Goal: Task Accomplishment & Management: Manage account settings

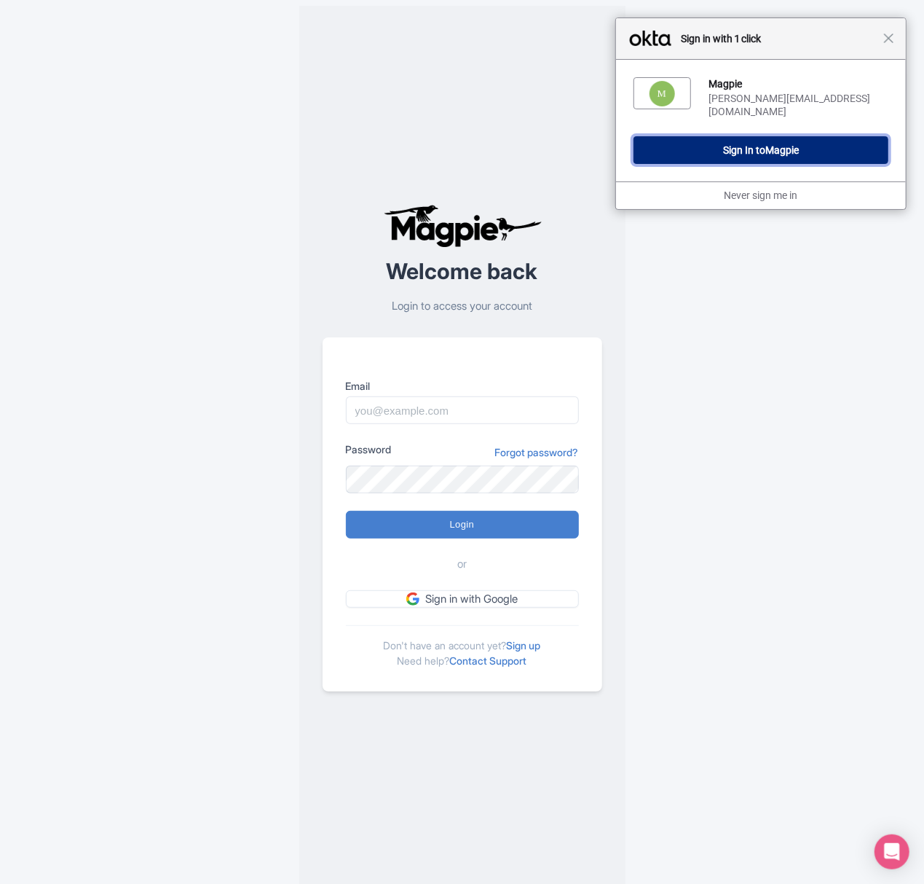
click at [773, 144] on span "Magpie" at bounding box center [783, 150] width 34 height 12
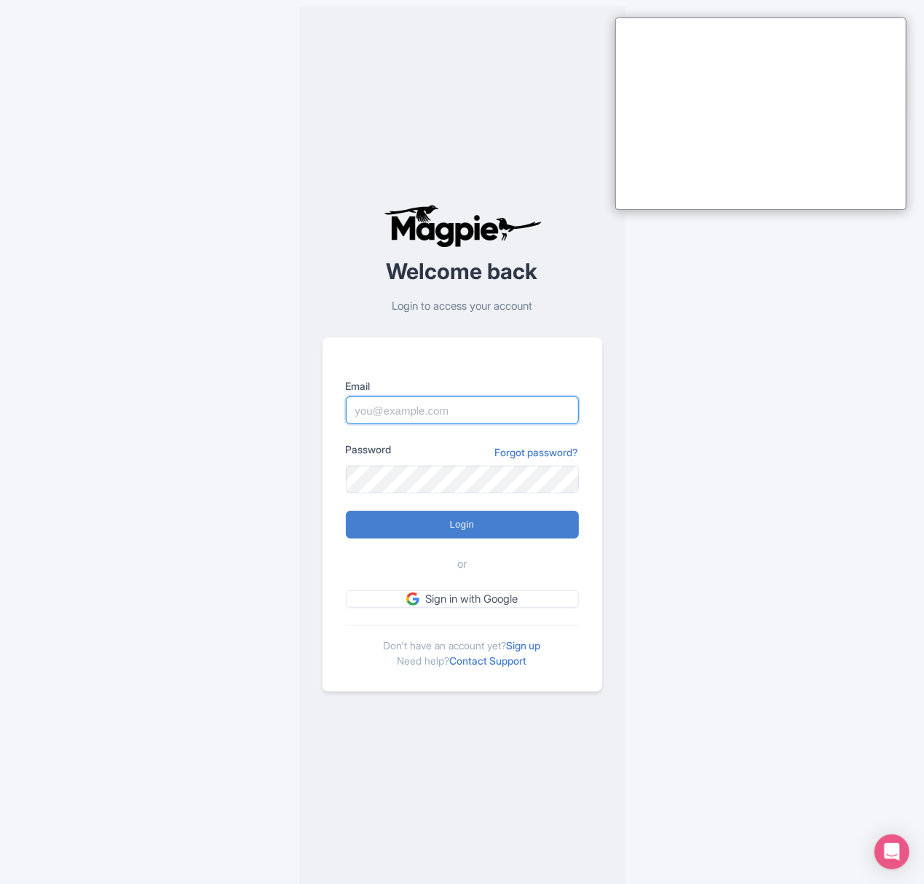
type input "Sabrina@takewalks.com"
type input "Logging in..."
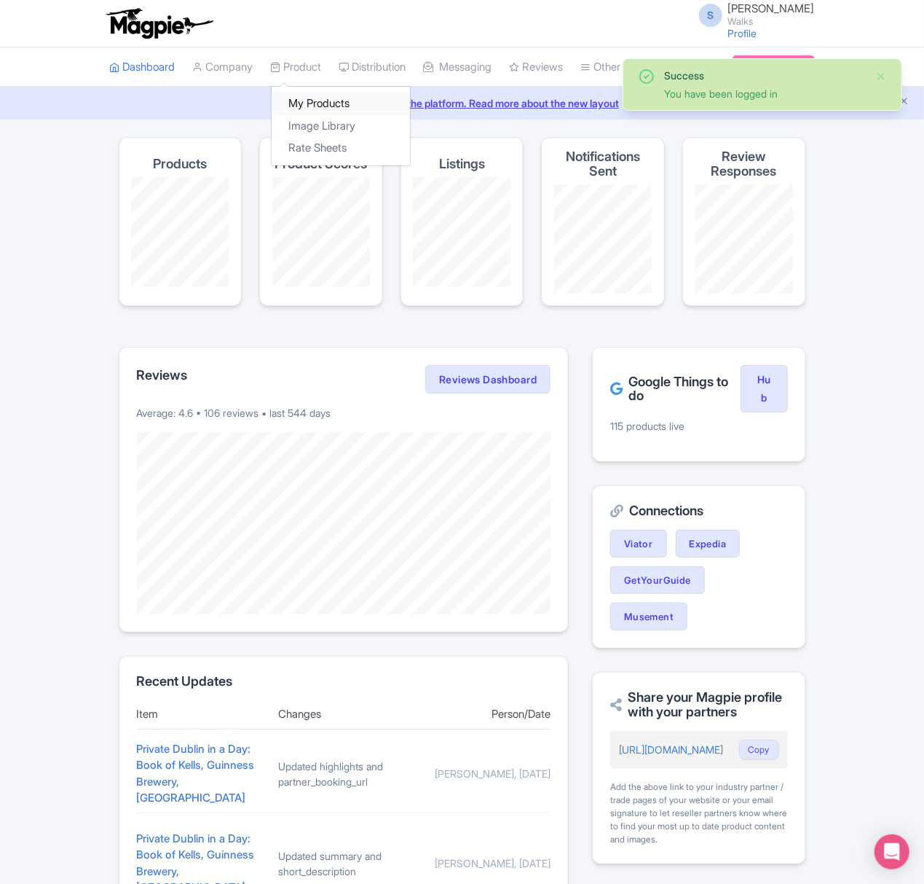
click at [318, 96] on link "My Products" at bounding box center [341, 104] width 138 height 23
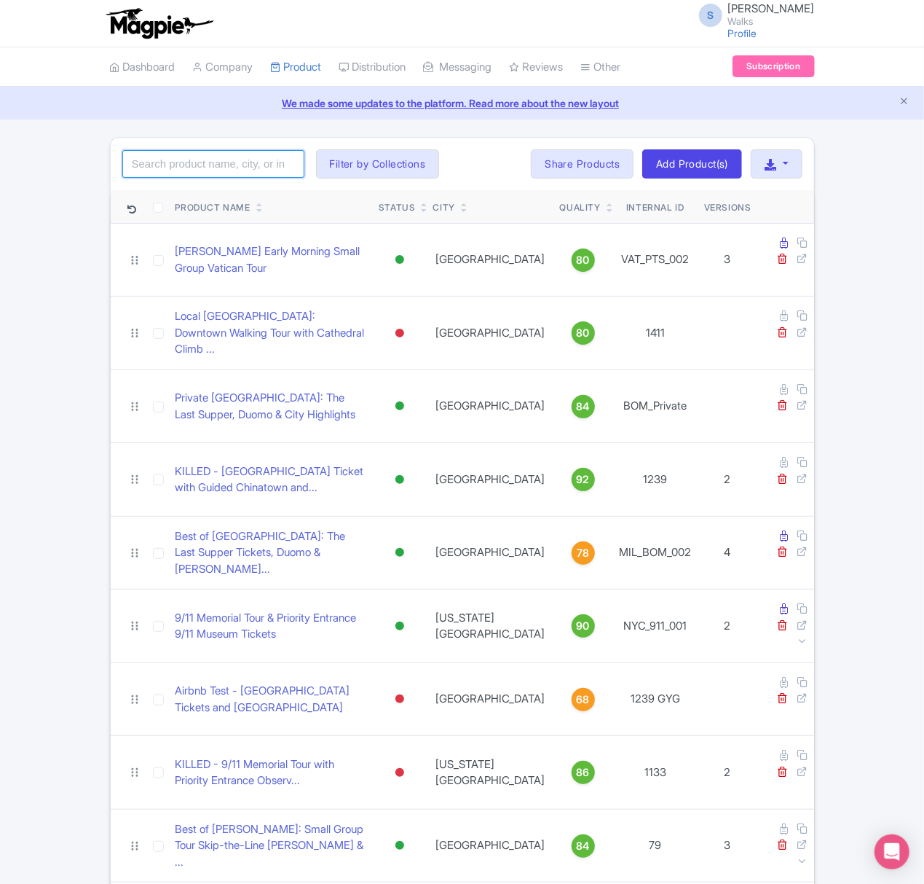
click at [160, 164] on input "search" at bounding box center [213, 164] width 182 height 28
type input "private gladiator"
click button "Search" at bounding box center [0, 0] width 0 height 0
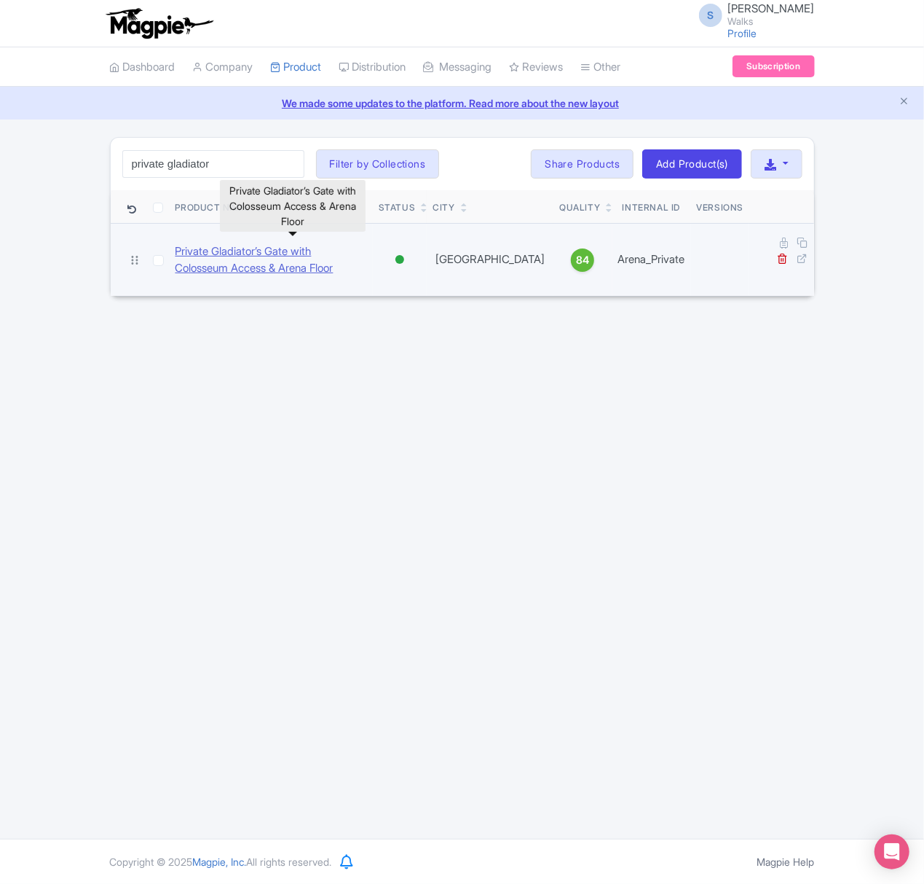
click at [201, 256] on link "Private Gladiator’s Gate with Colosseum Access & Arena Floor" at bounding box center [272, 259] width 192 height 33
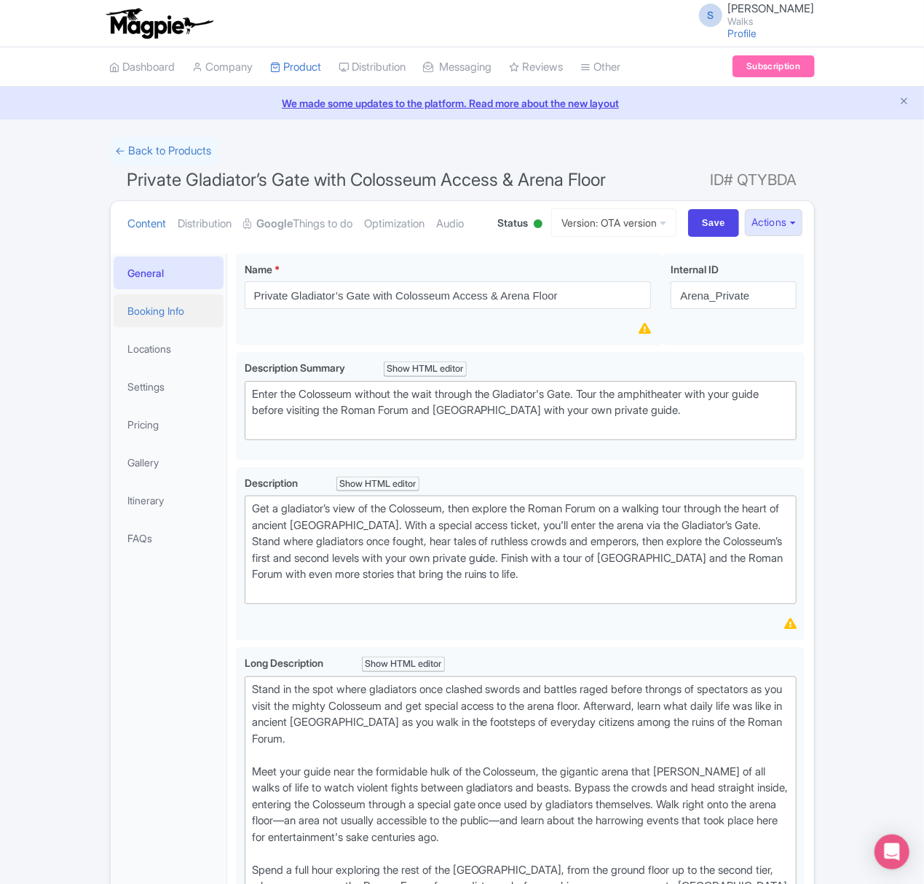
click at [181, 327] on link "Booking Info" at bounding box center [169, 310] width 111 height 33
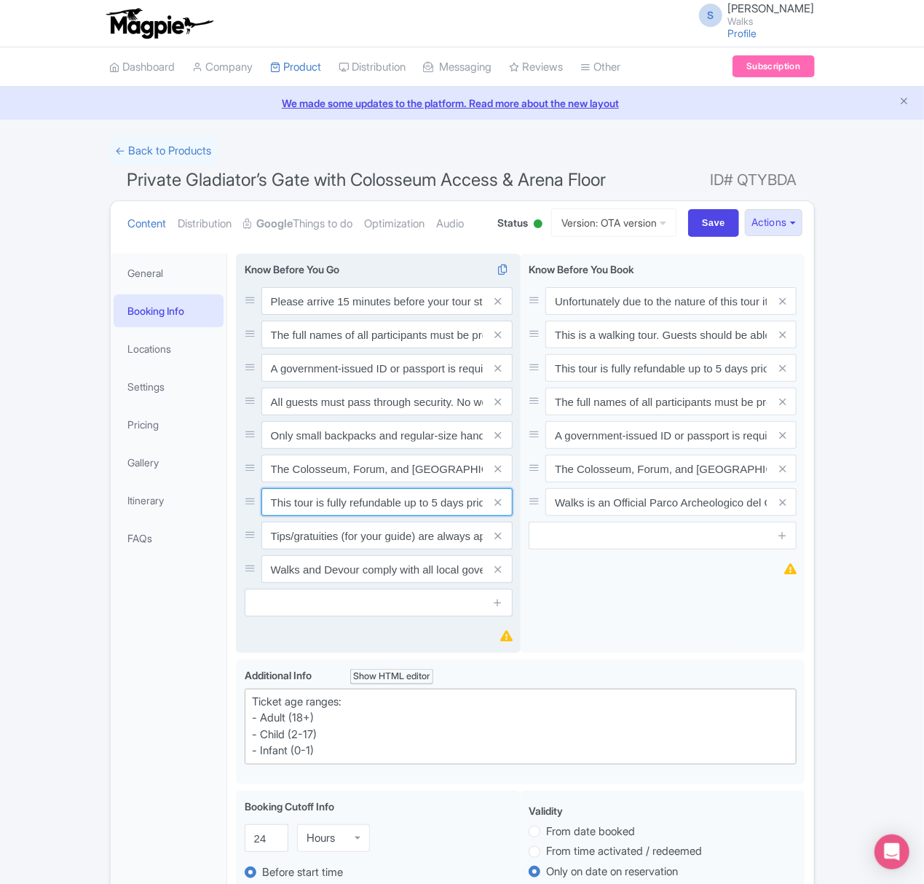
click at [430, 516] on input "This tour is fully refundable up to 5 days prior to the event. Within 5 days, t…" at bounding box center [386, 502] width 251 height 28
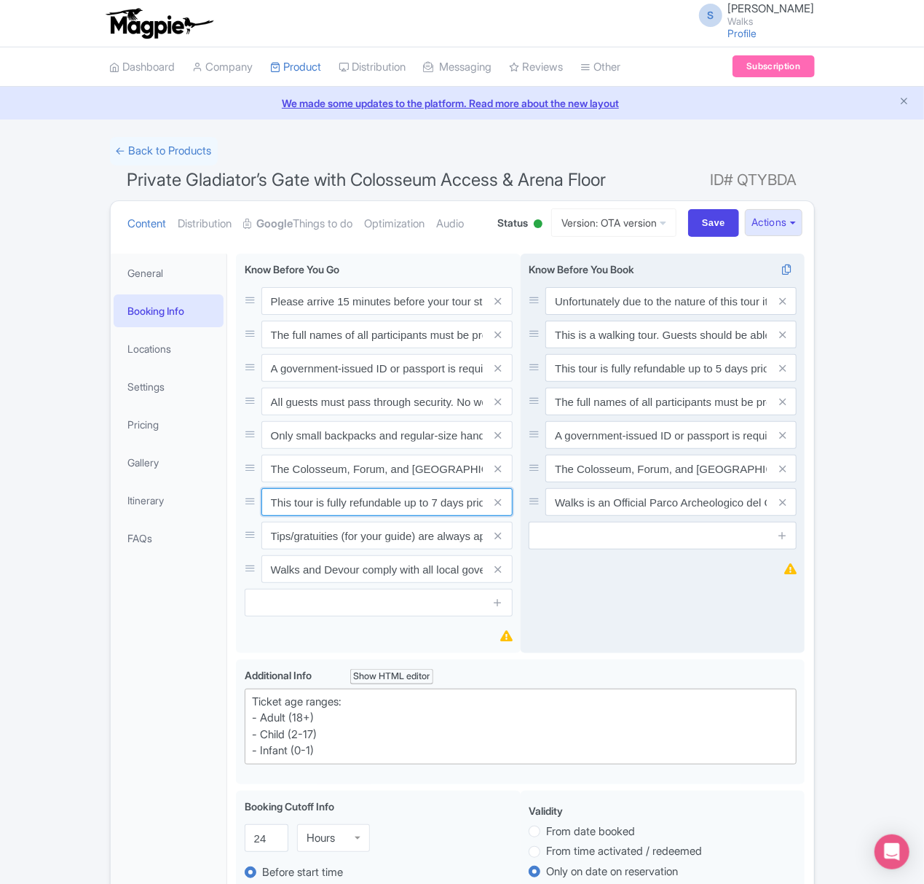
type input "This tour is fully refundable up to 7 days prior to the event. Within 7 days, t…"
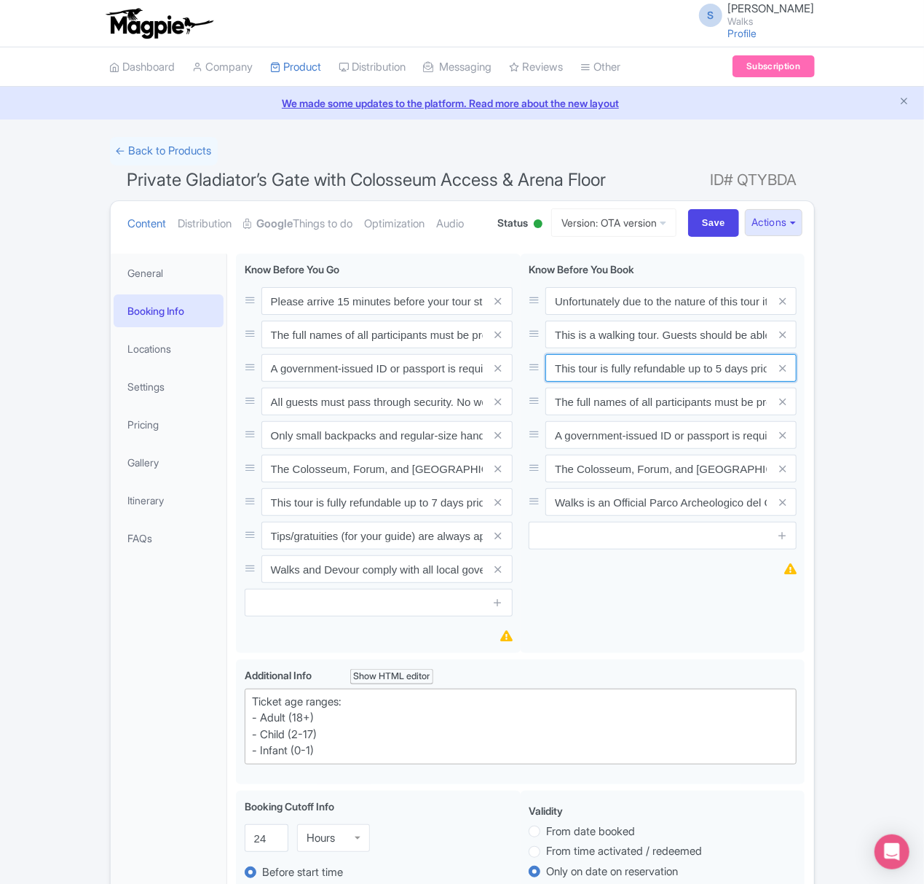
scroll to position [0, 304]
drag, startPoint x: 554, startPoint y: 420, endPoint x: 1087, endPoint y: 391, distance: 534.7
click at [924, 391] on html "S Sabrina Elia Walks Profile Users Settings Sign out Dashboard Company Product …" at bounding box center [462, 442] width 924 height 884
paste input "7 days prior to the event. Within 7 days, this tour is 100% non-refundable."
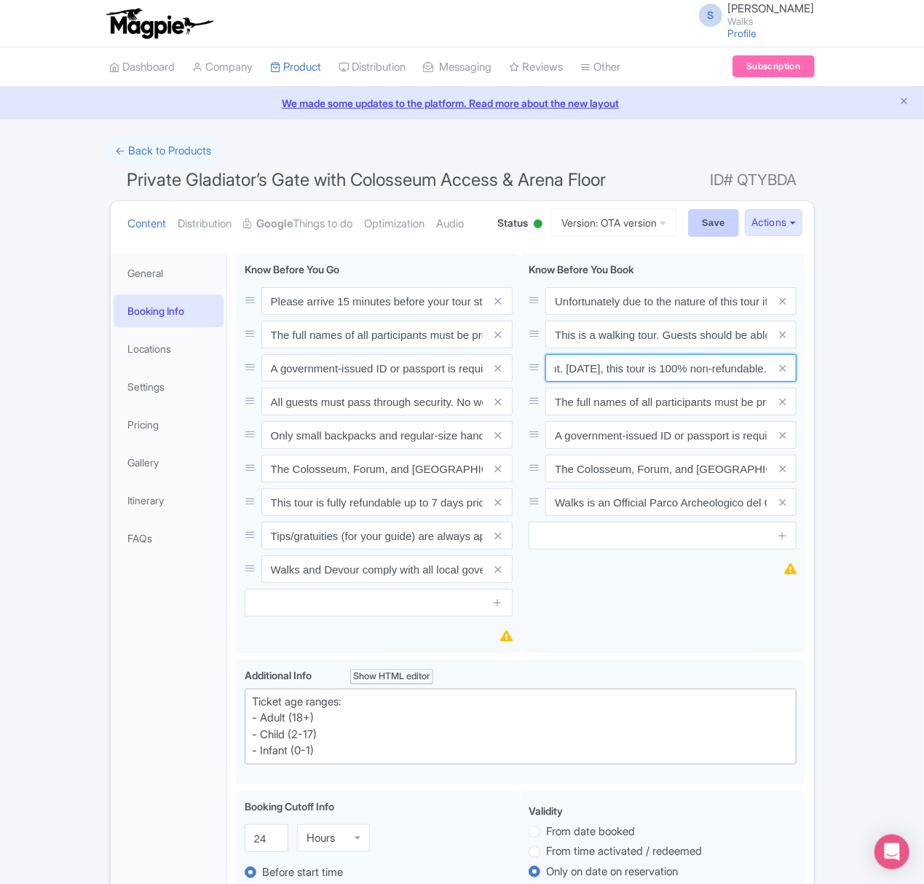
type input "This tour is fully refundable up to 7 days prior to the event. Within 7 days, t…"
click at [706, 237] on input "Save" at bounding box center [713, 223] width 51 height 28
type input "Saving..."
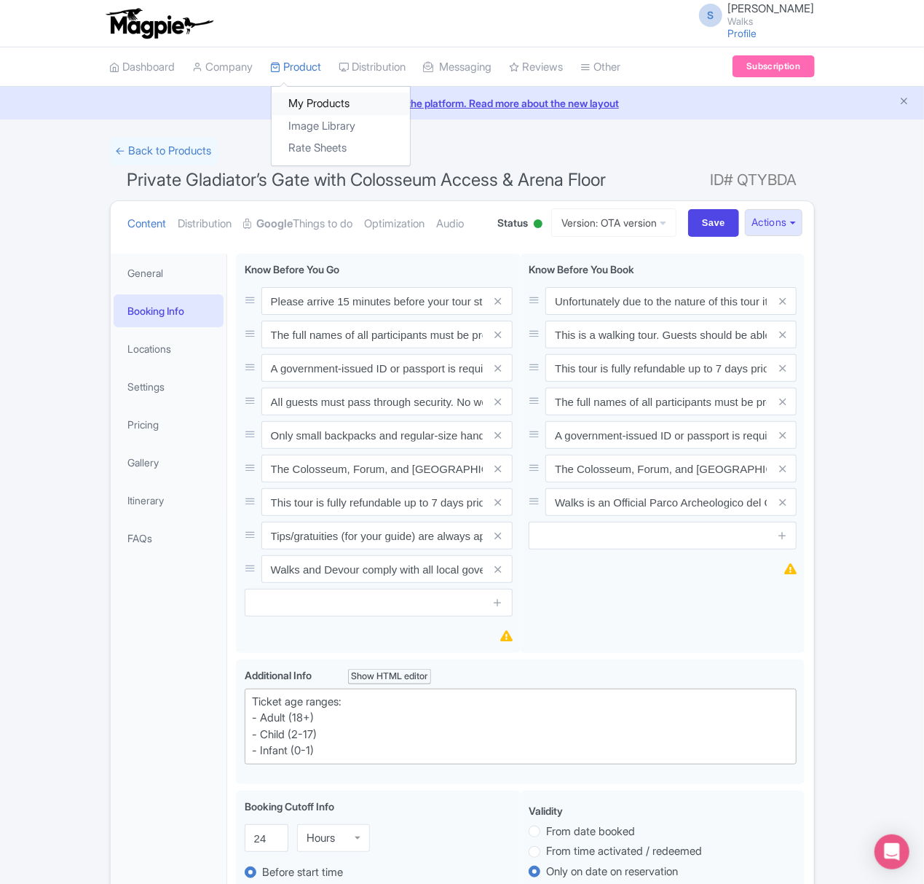
click at [315, 99] on link "My Products" at bounding box center [341, 104] width 138 height 23
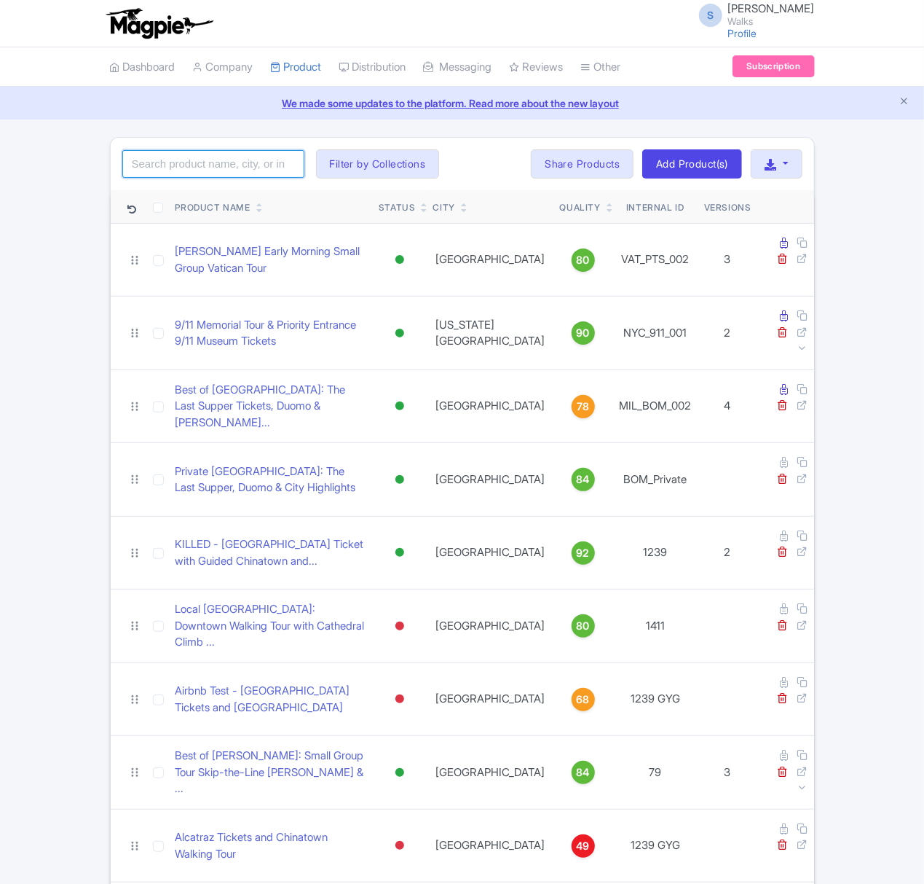
click at [255, 160] on input "search" at bounding box center [213, 164] width 182 height 28
type input "Private florence"
click button "Search" at bounding box center [0, 0] width 0 height 0
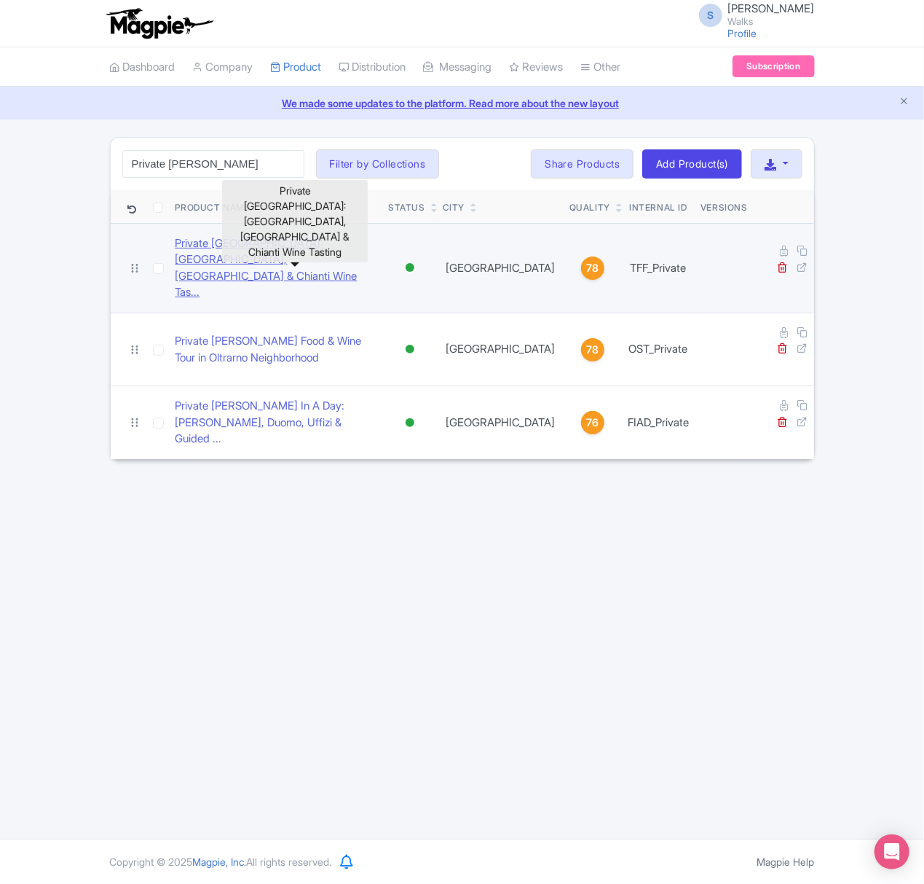
click at [253, 243] on link "Private Florence: Siena, San Gimignano & Chianti Wine Tas..." at bounding box center [277, 268] width 202 height 66
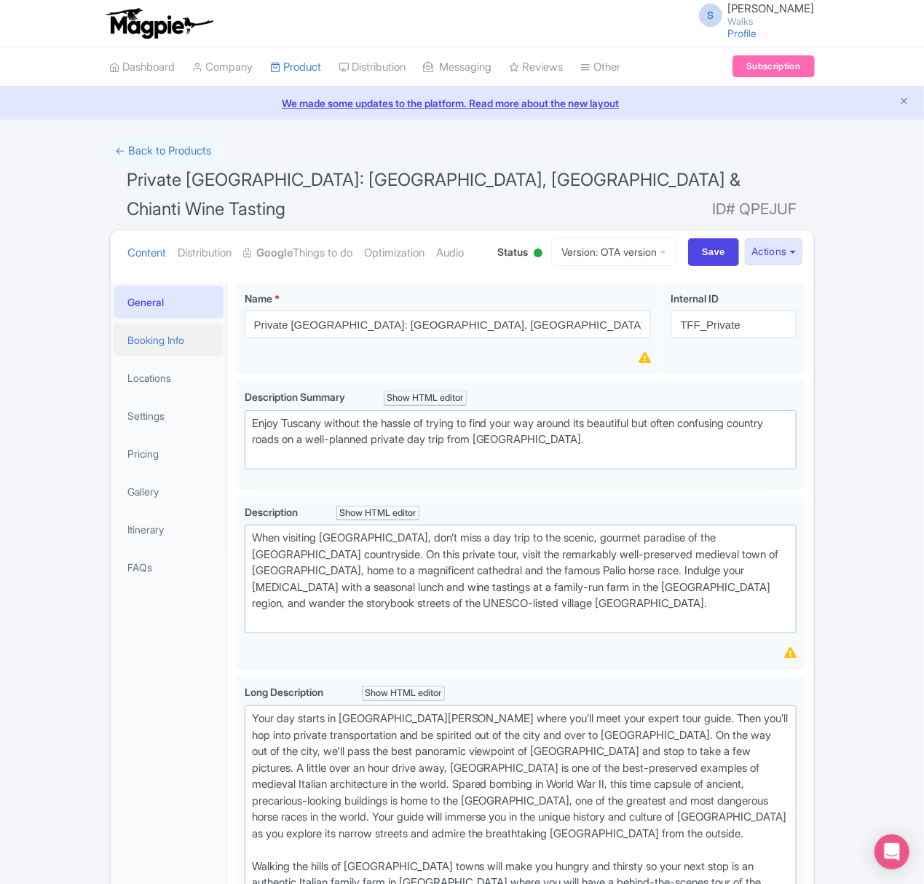
click at [170, 356] on link "Booking Info" at bounding box center [169, 339] width 111 height 33
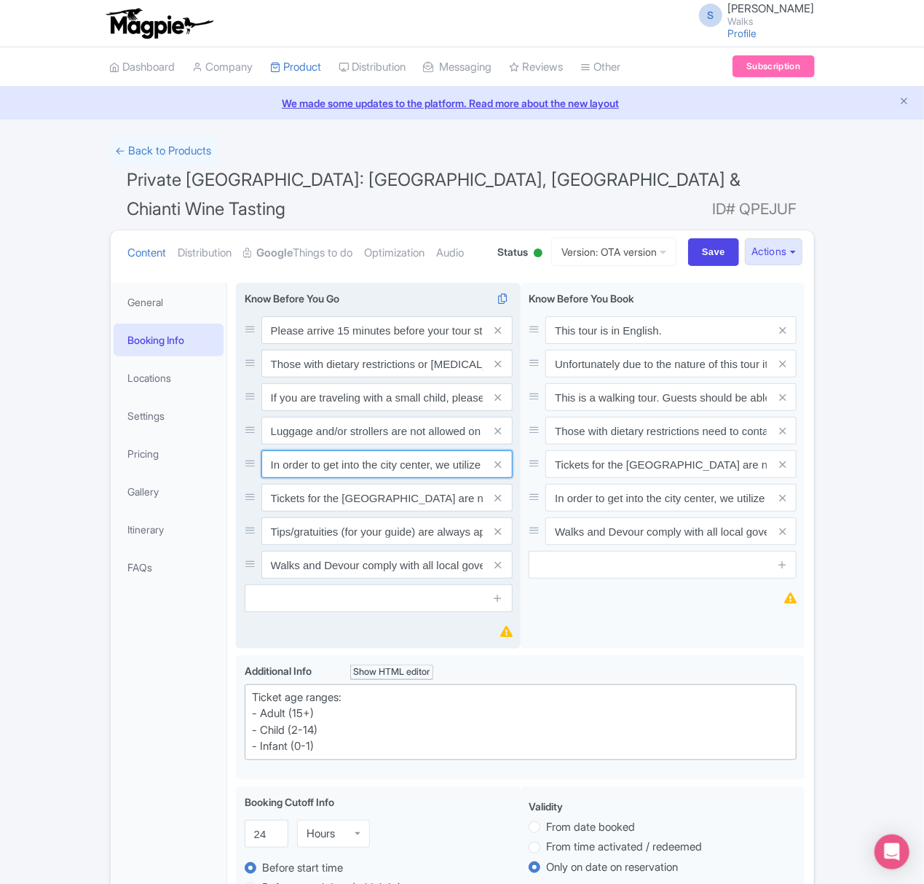
click at [385, 478] on input "In order to get into the city center, we utilize small luxury minivans. This al…" at bounding box center [386, 464] width 251 height 28
type input "In order to get into the city center, we utilize small luxury minivans. This al…"
click at [500, 470] on icon at bounding box center [498, 464] width 7 height 11
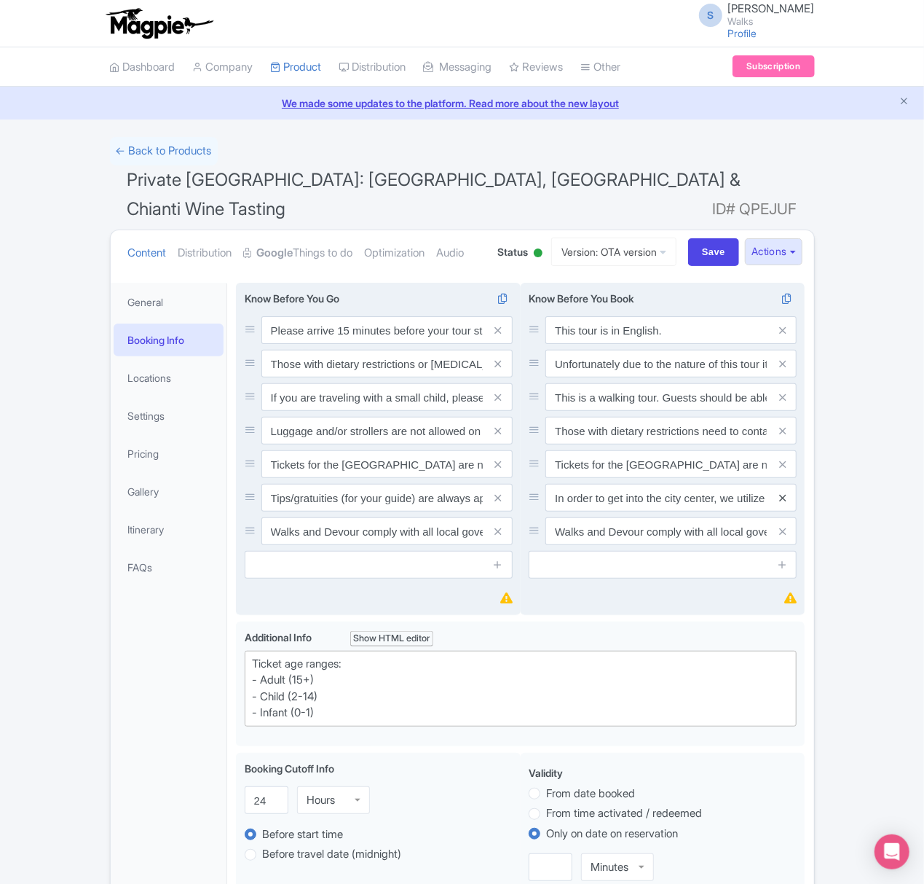
click at [779, 503] on icon at bounding box center [782, 497] width 7 height 11
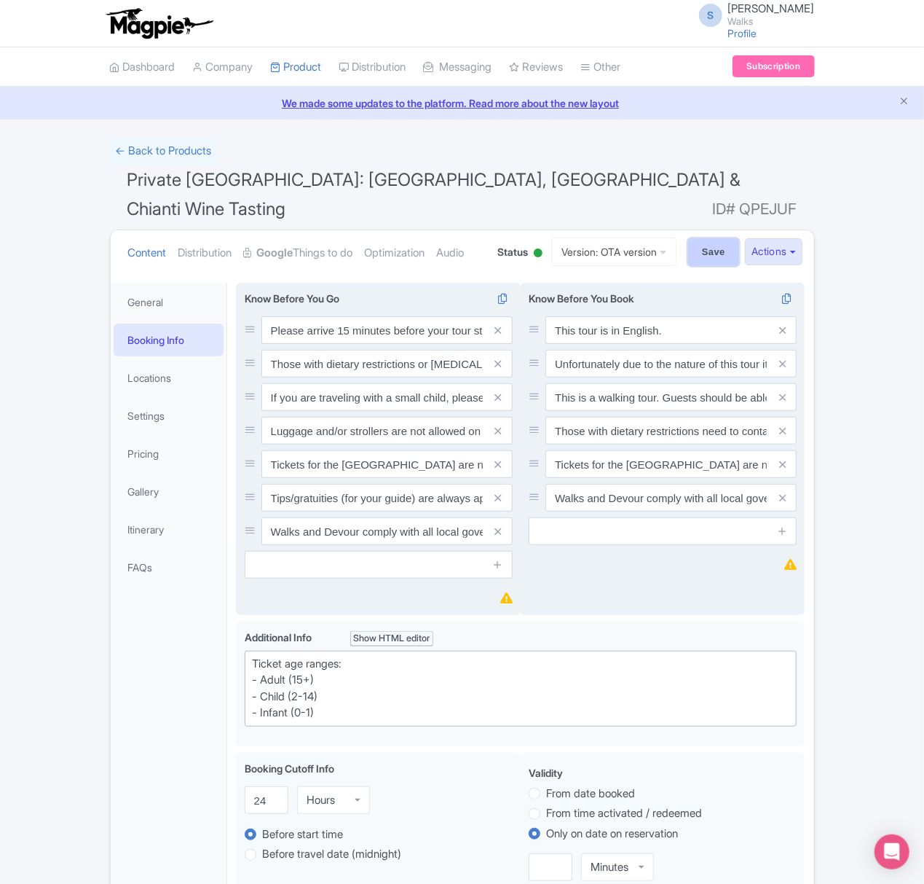
click at [711, 243] on input "Save" at bounding box center [713, 252] width 51 height 28
type input "Saving..."
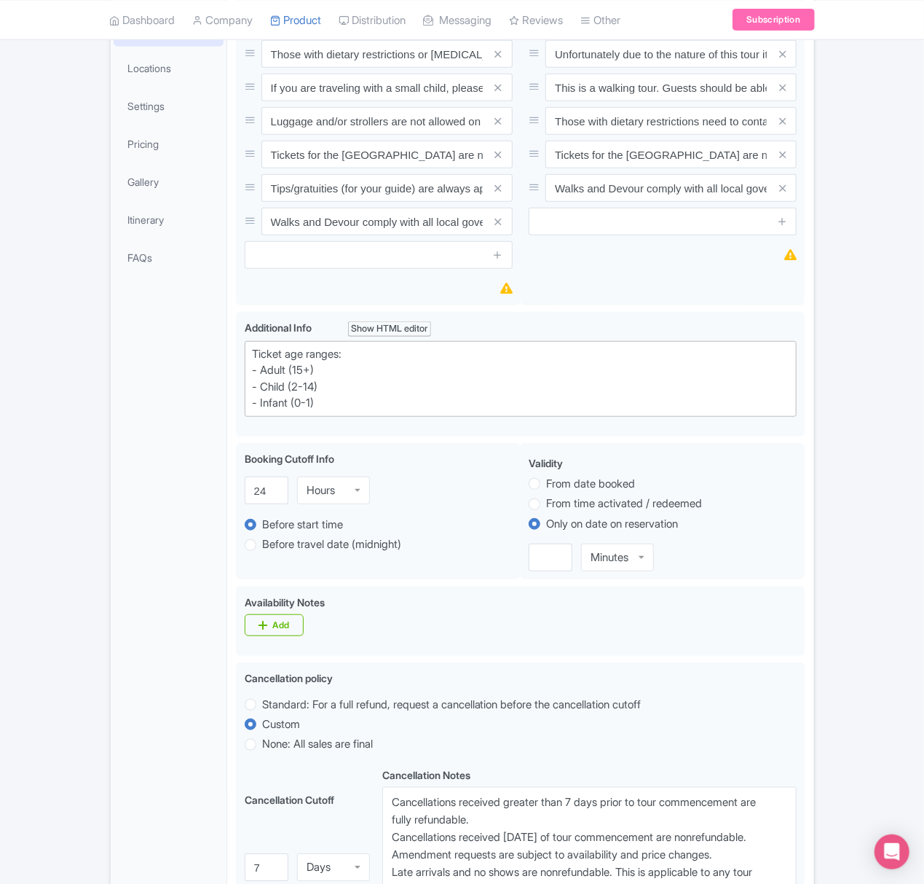
scroll to position [310, 0]
